Goal: Task Accomplishment & Management: Manage account settings

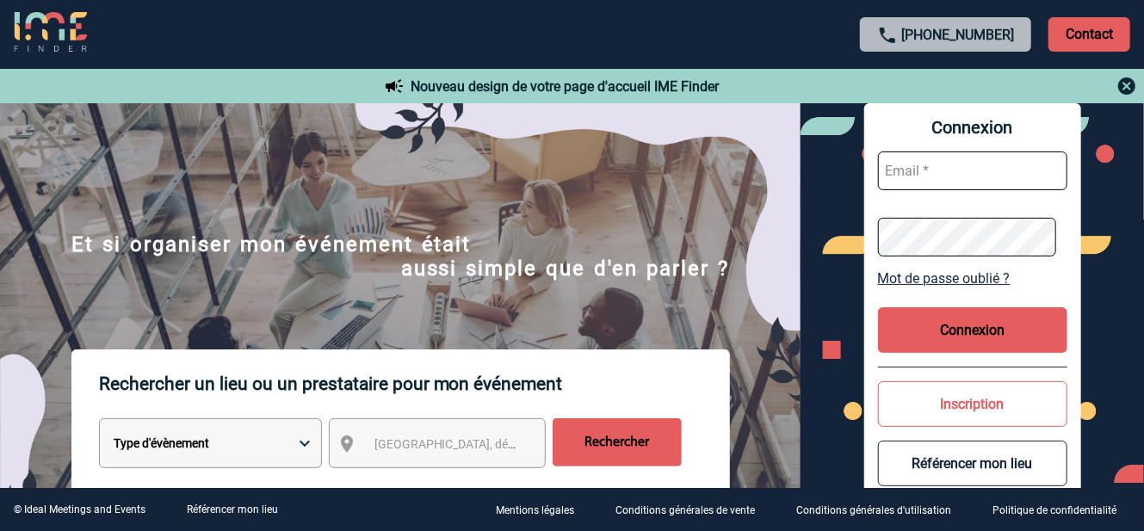
type input "[PERSON_NAME][EMAIL_ADDRESS][DOMAIN_NAME]"
click at [986, 334] on button "Connexion" at bounding box center [972, 330] width 189 height 46
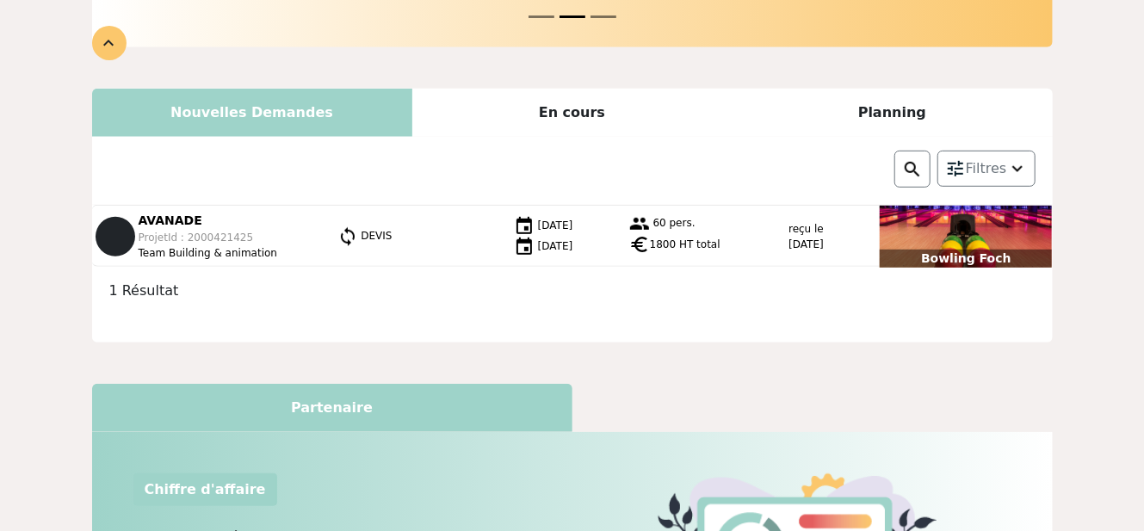
scroll to position [212, 0]
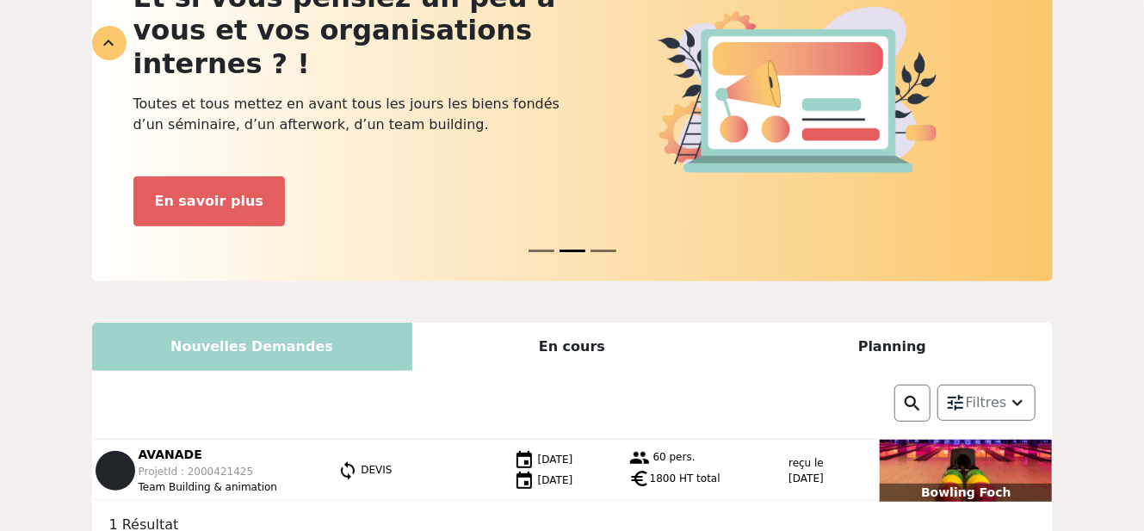
click at [997, 440] on div "Bowling Foch" at bounding box center [966, 471] width 172 height 62
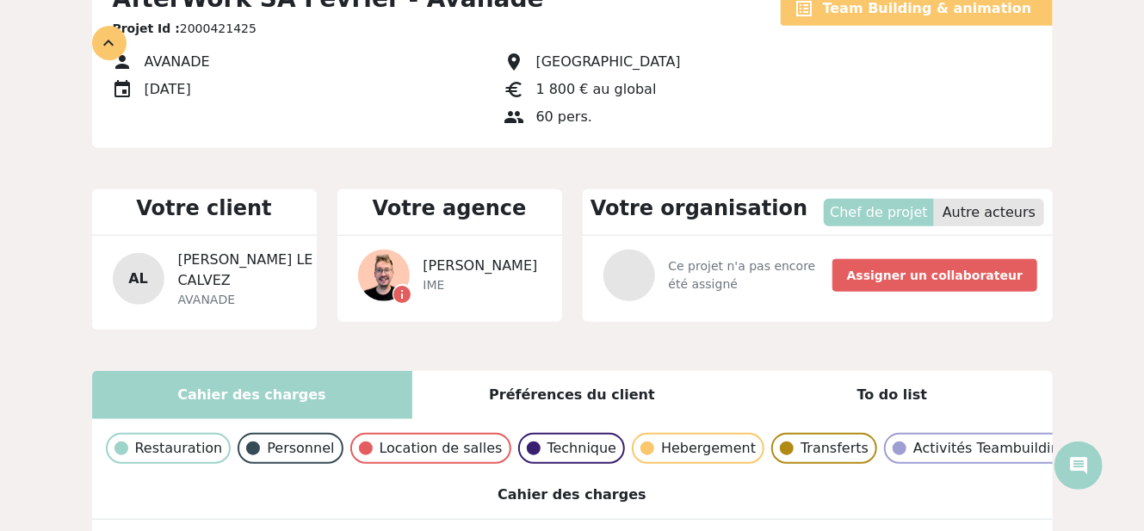
scroll to position [704, 0]
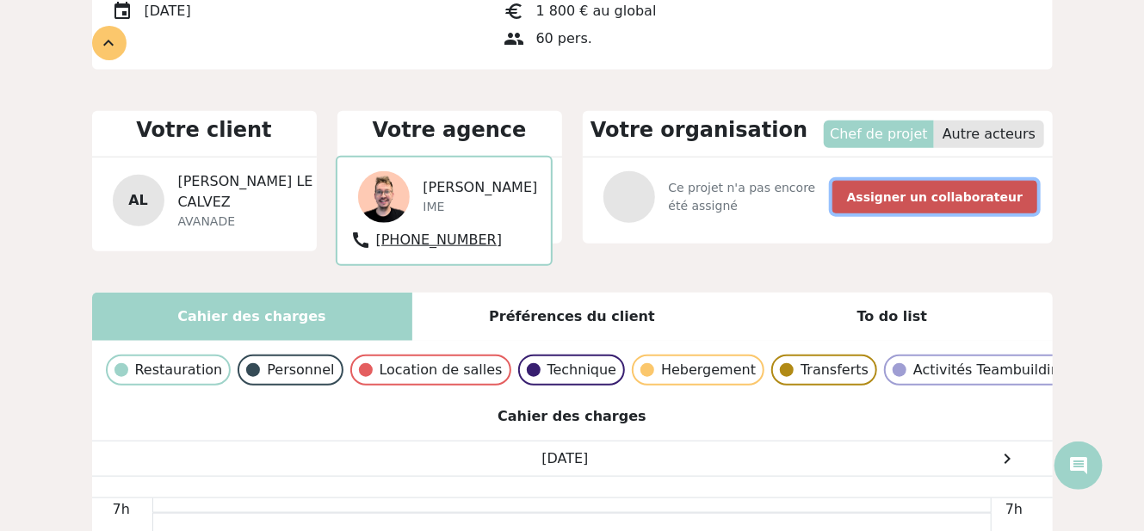
click at [953, 195] on b "Assigner un collaborateur" at bounding box center [935, 197] width 176 height 14
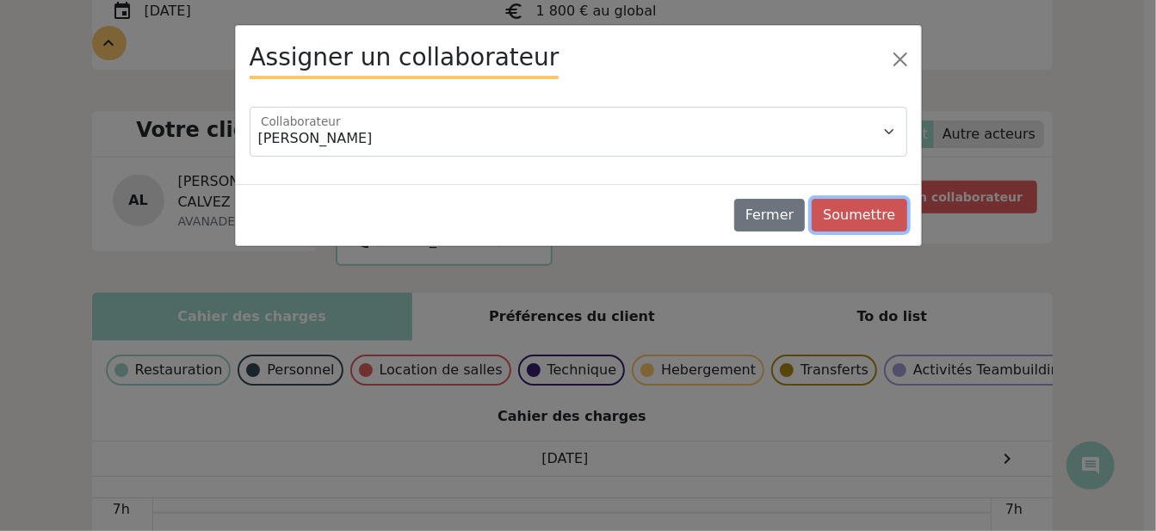
click at [880, 208] on button "Soumettre" at bounding box center [859, 215] width 95 height 33
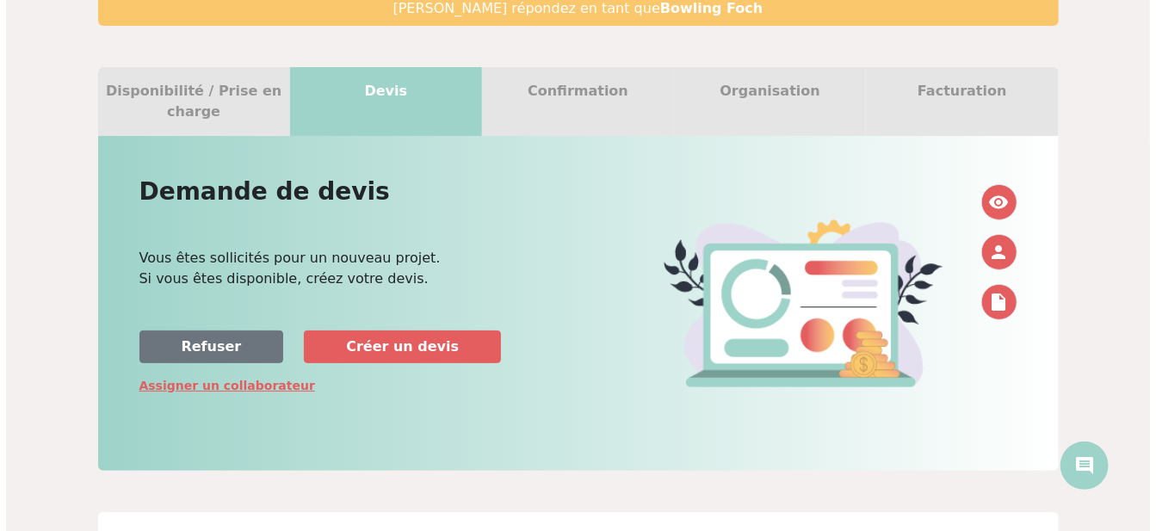
scroll to position [0, 0]
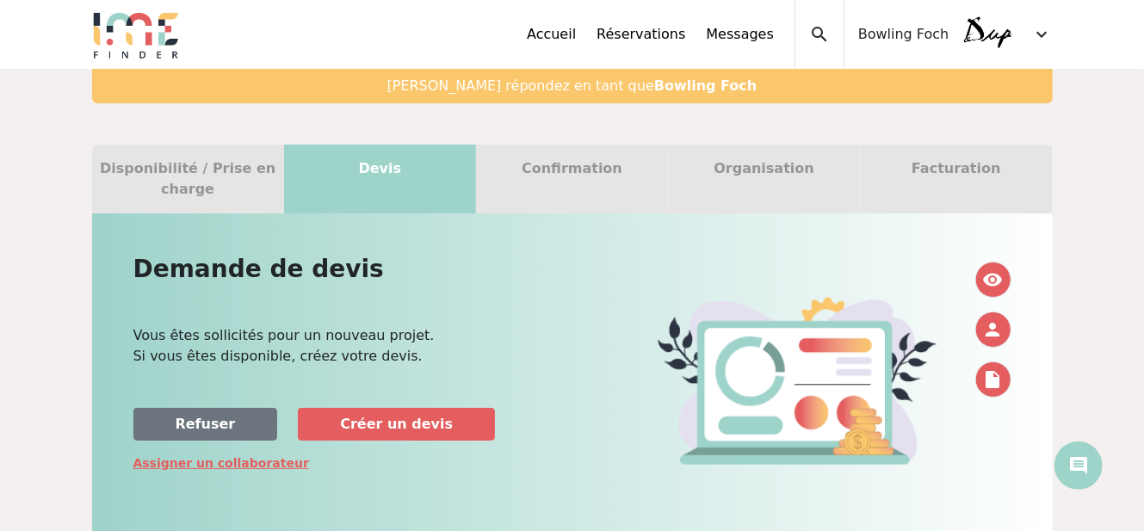
click at [1045, 30] on span "expand_more" at bounding box center [1042, 34] width 21 height 21
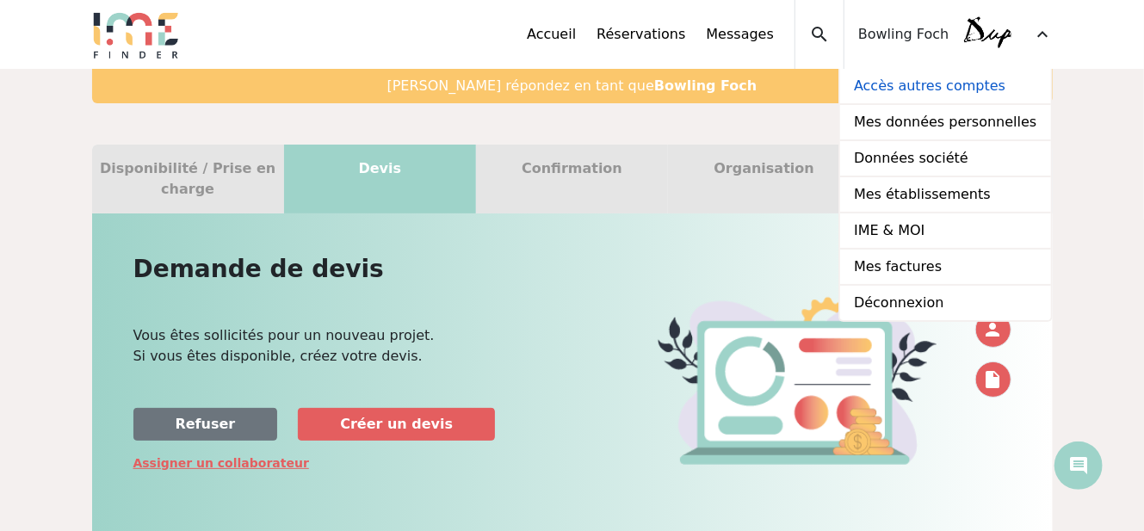
click at [909, 86] on link "Accès autres comptes" at bounding box center [945, 87] width 210 height 36
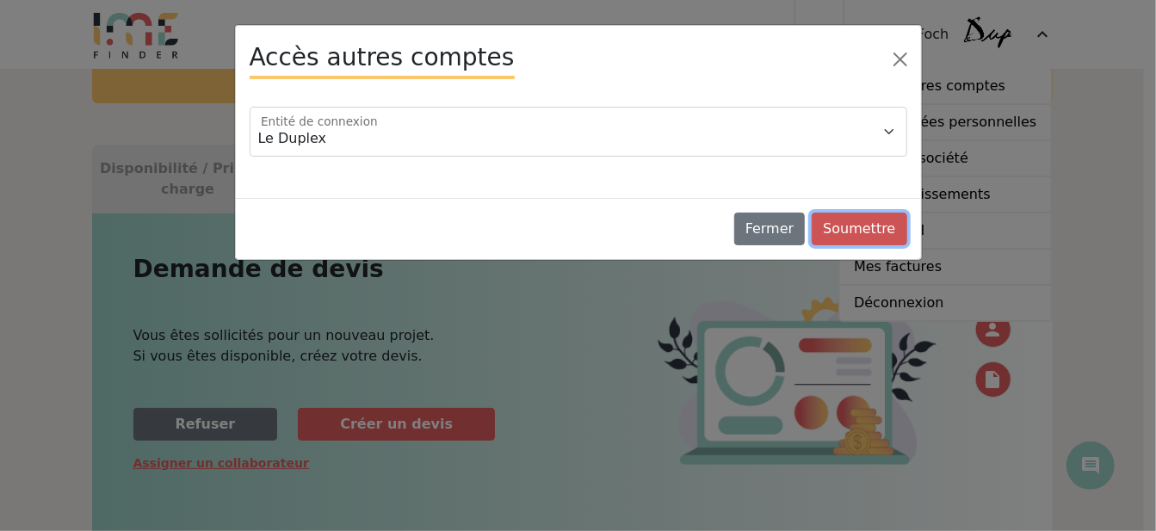
click at [866, 239] on button "Soumettre" at bounding box center [859, 229] width 95 height 33
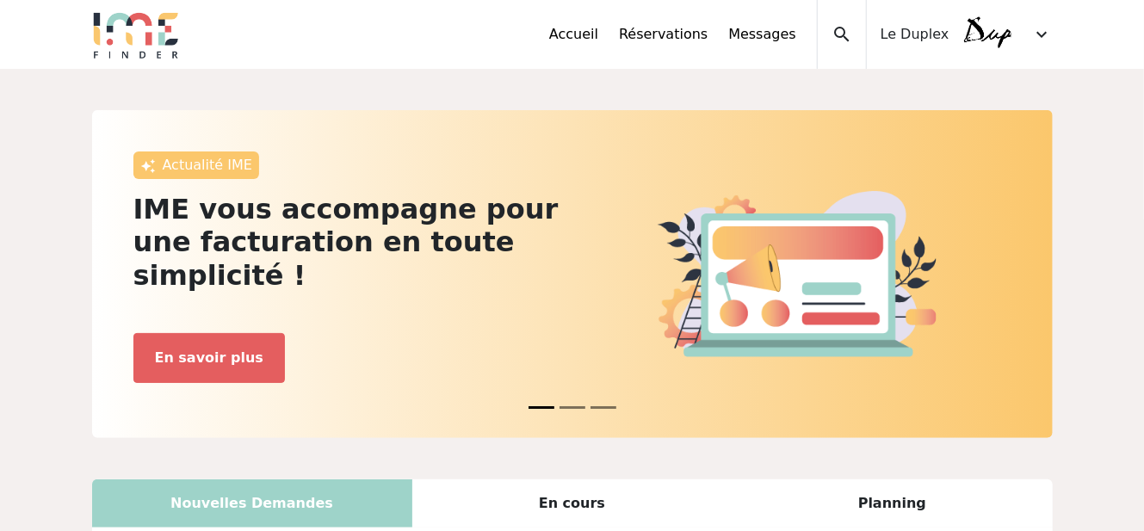
click at [1052, 39] on span "expand_more" at bounding box center [1042, 34] width 21 height 21
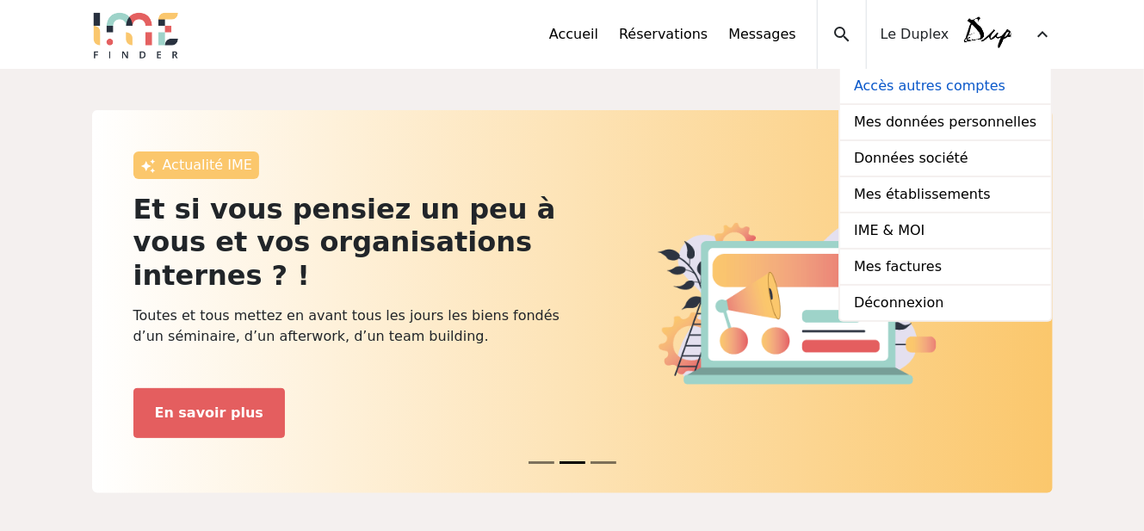
click at [949, 100] on link "Accès autres comptes" at bounding box center [945, 87] width 210 height 36
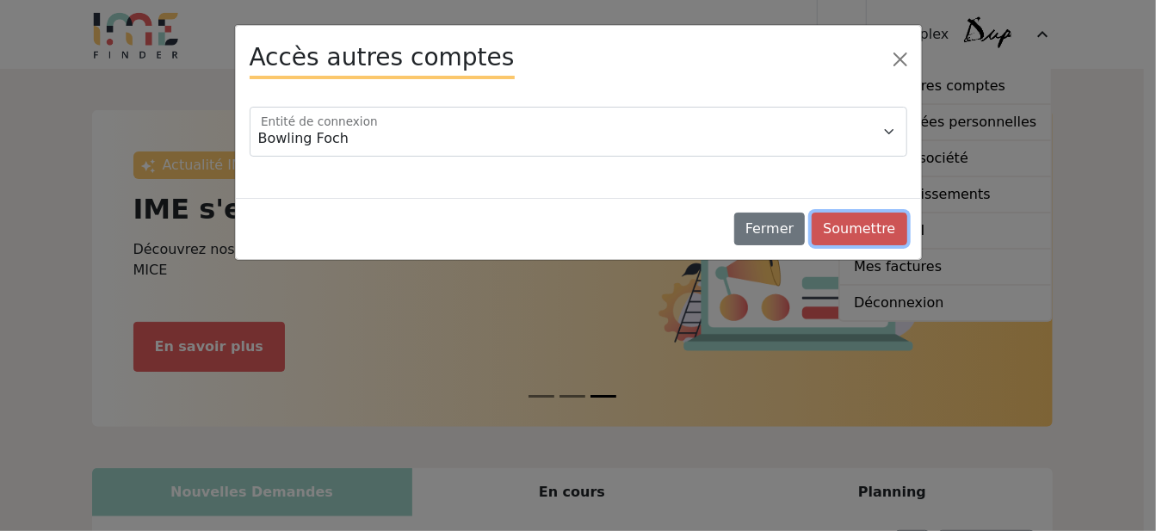
click at [876, 225] on button "Soumettre" at bounding box center [859, 229] width 95 height 33
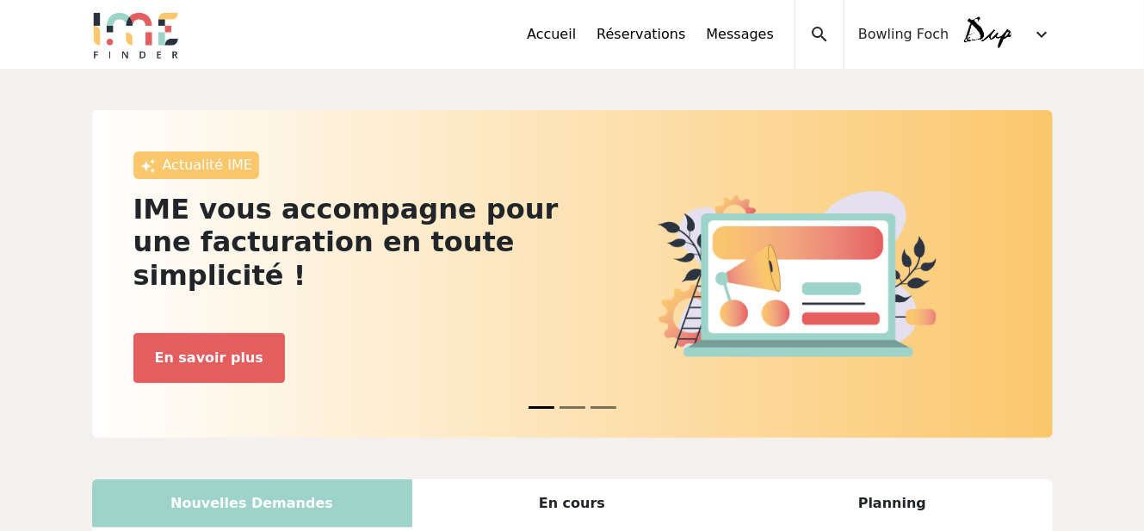
click at [576, 479] on div "En cours" at bounding box center [572, 503] width 320 height 48
